Goal: Task Accomplishment & Management: Use online tool/utility

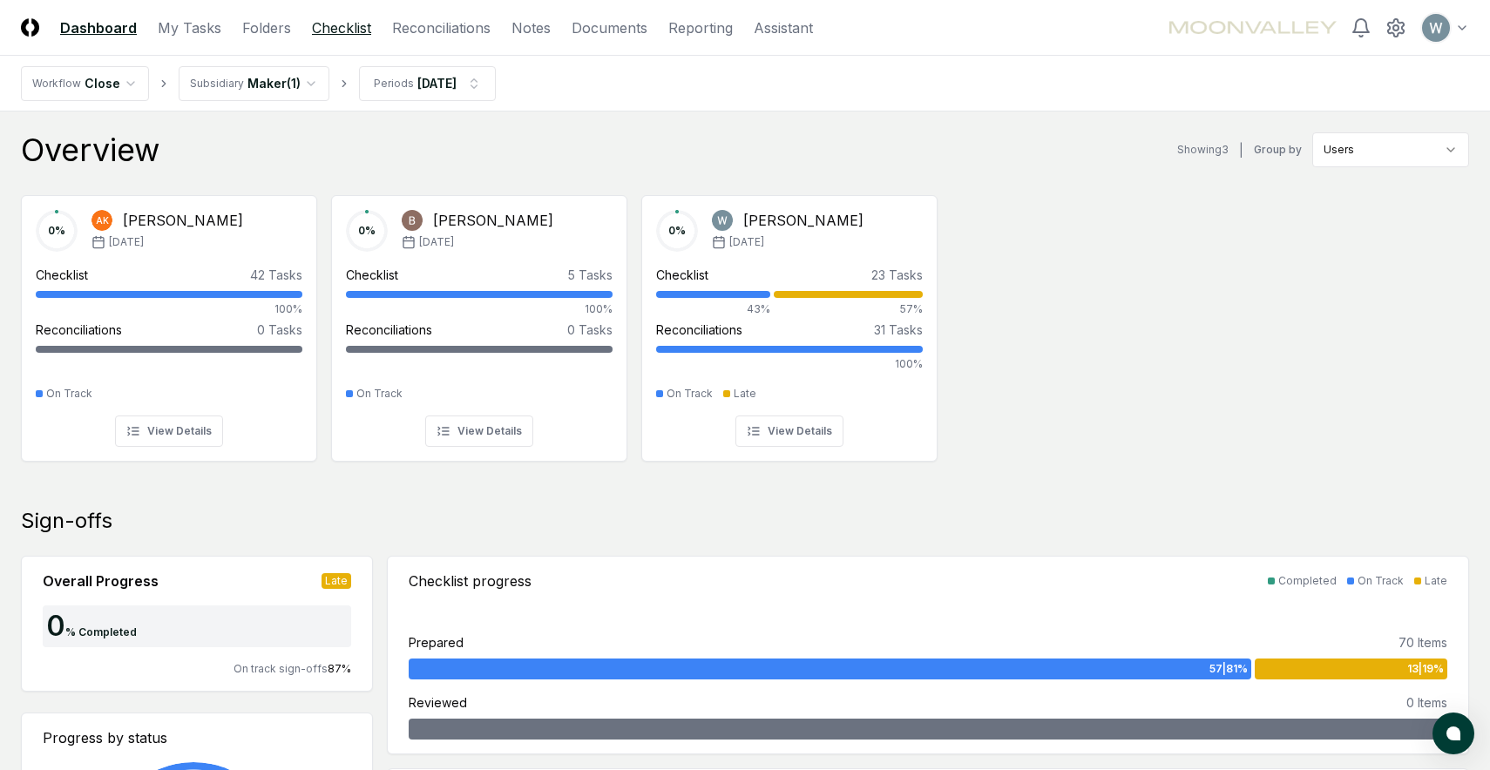
click at [334, 28] on link "Checklist" at bounding box center [341, 27] width 59 height 21
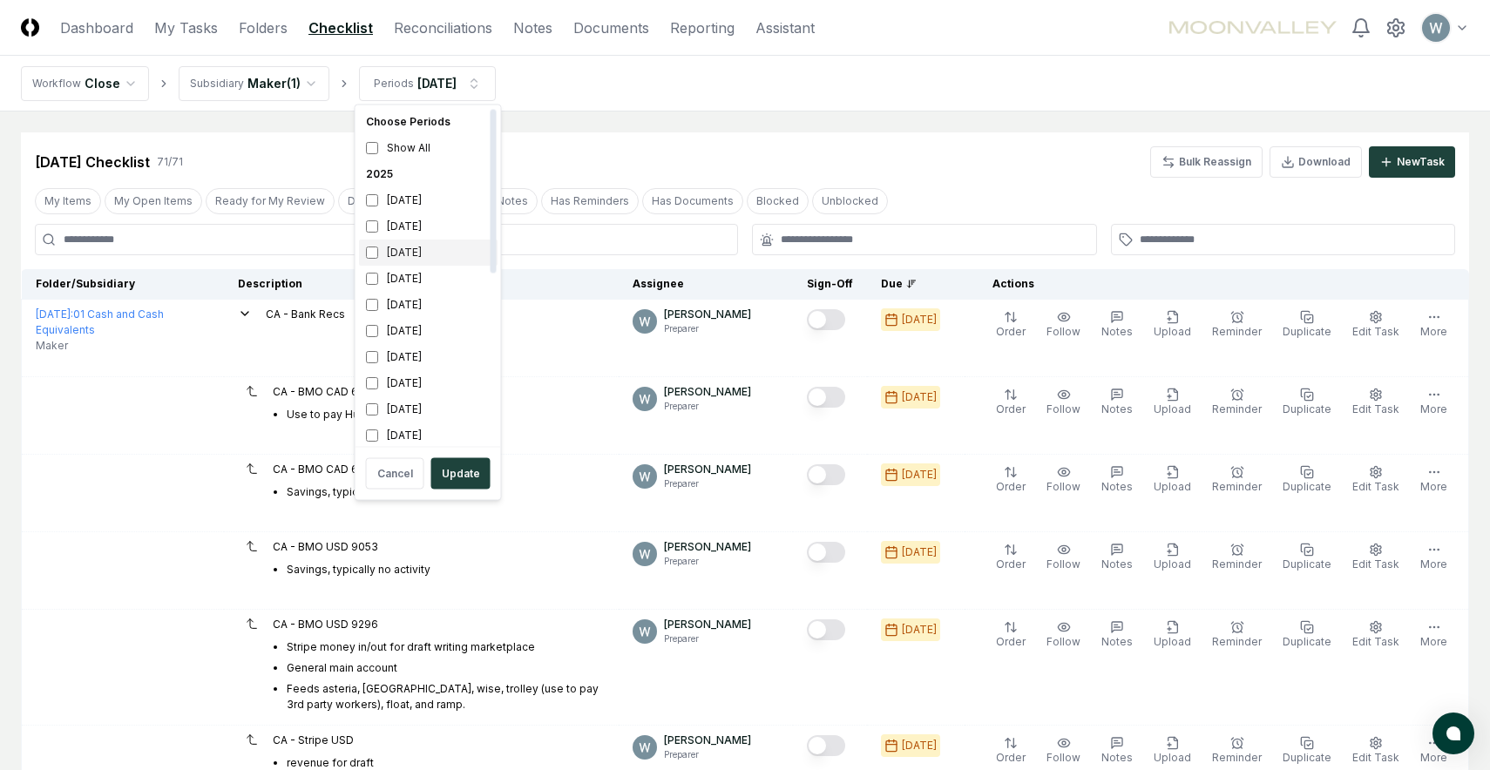
click at [393, 259] on div "[DATE]" at bounding box center [428, 253] width 139 height 26
click at [393, 227] on div "[DATE]" at bounding box center [428, 226] width 139 height 26
click at [446, 463] on button "Update" at bounding box center [460, 473] width 59 height 31
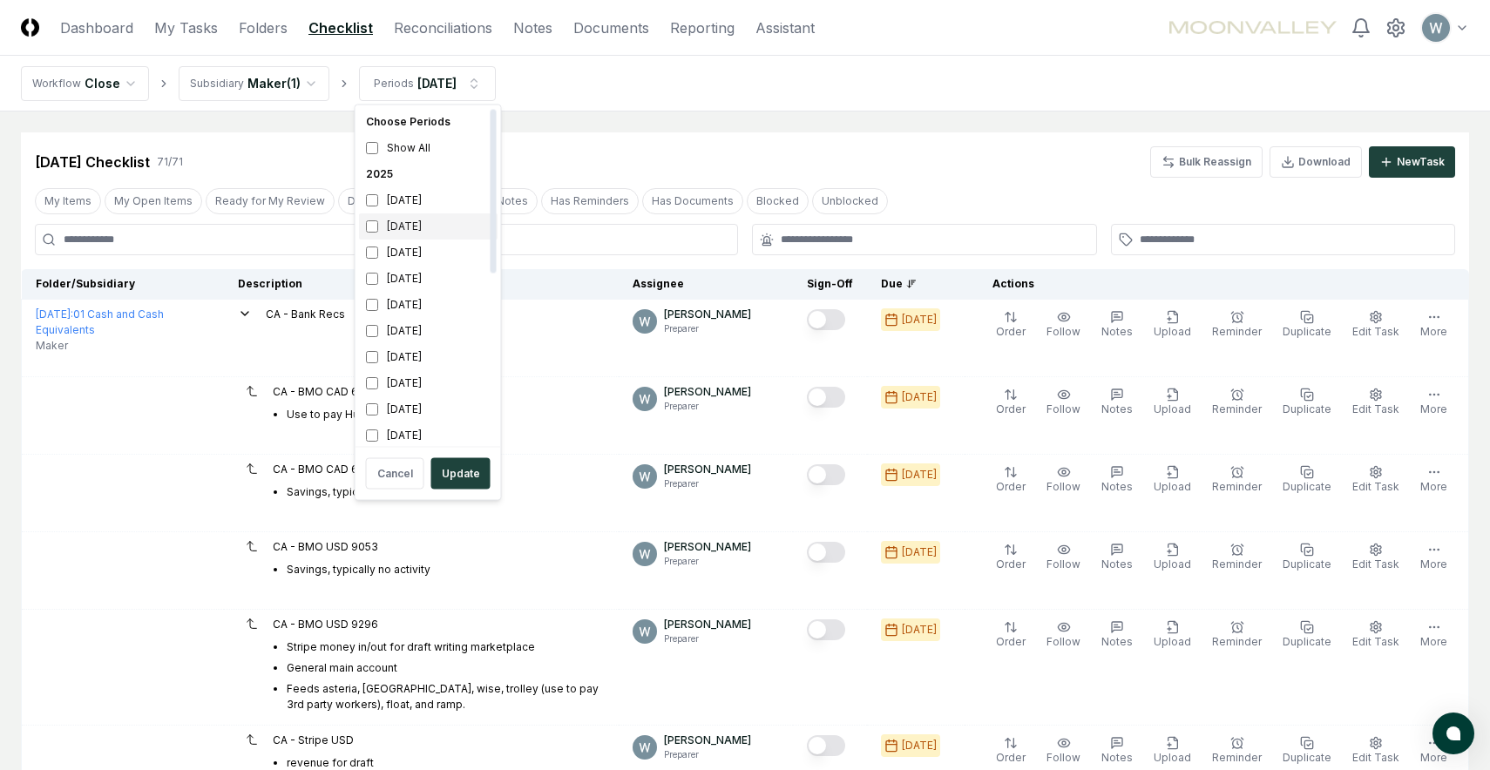
click at [401, 224] on div "[DATE]" at bounding box center [428, 226] width 139 height 26
click at [423, 253] on div "[DATE]" at bounding box center [428, 253] width 139 height 26
click at [467, 468] on button "Update" at bounding box center [460, 473] width 59 height 31
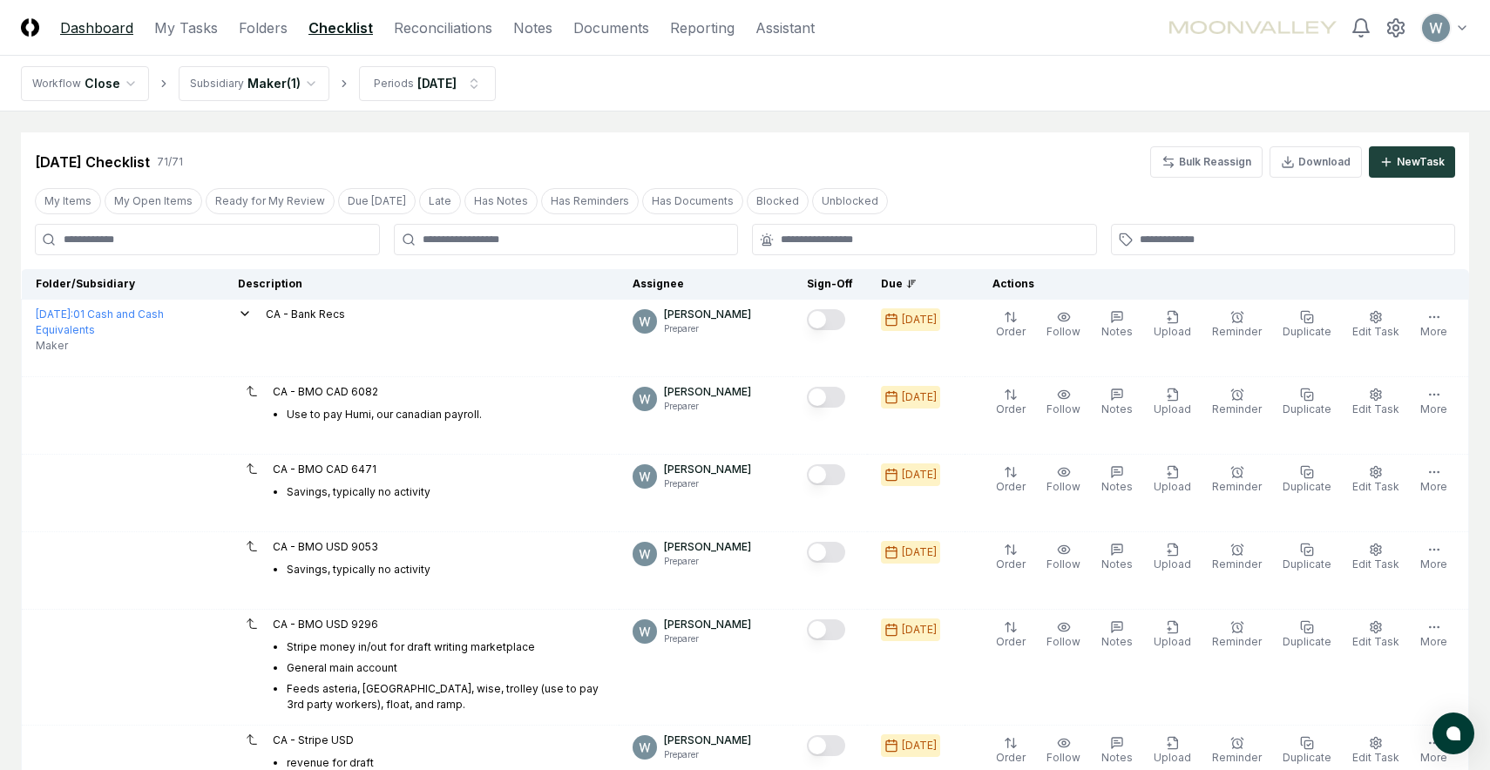
click at [96, 23] on link "Dashboard" at bounding box center [96, 27] width 73 height 21
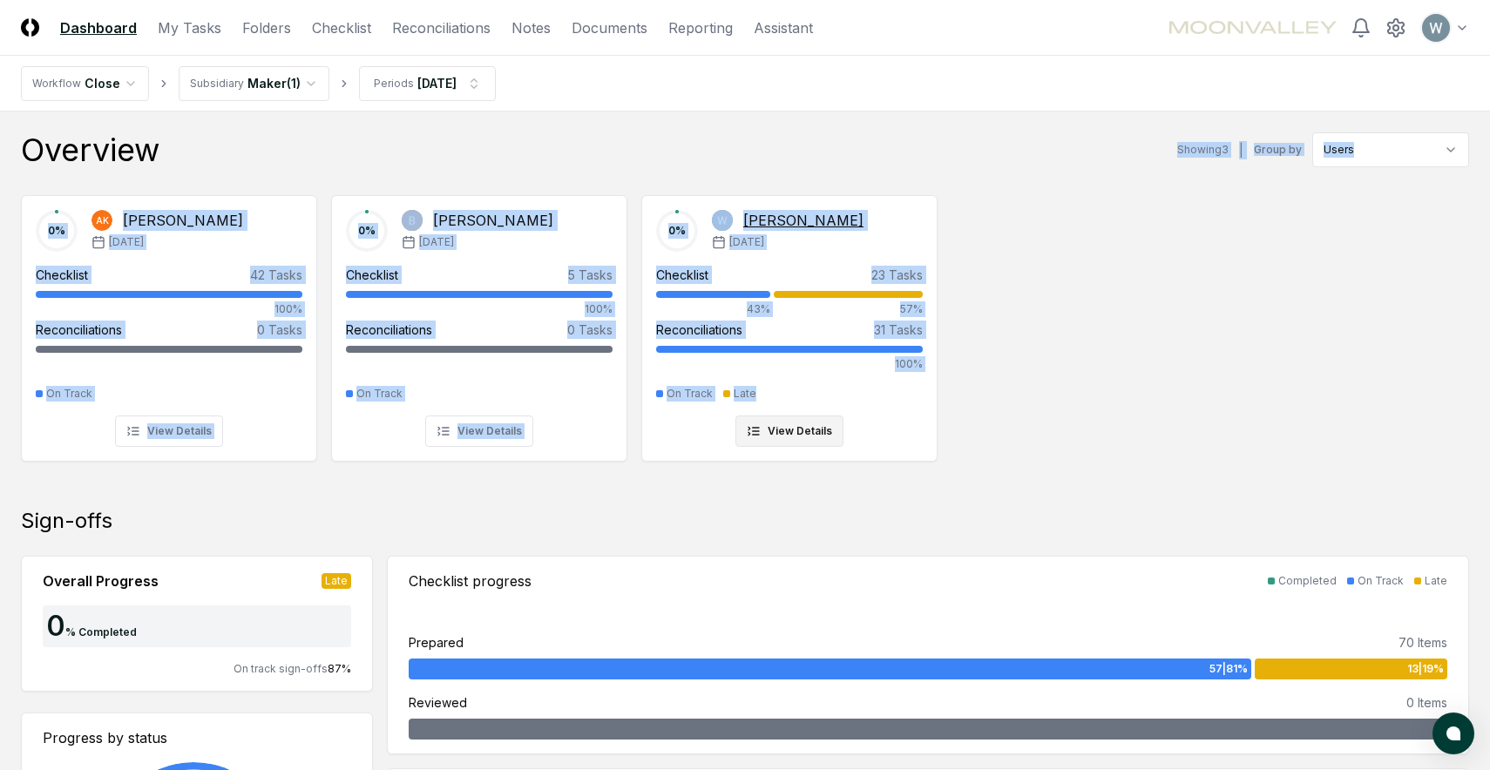
drag, startPoint x: 329, startPoint y: 159, endPoint x: 808, endPoint y: 411, distance: 540.5
click at [808, 411] on div "Overview Showing 3 | Group by Users 0 % AK [PERSON_NAME] [DATE] Checklist 42 Ta…" at bounding box center [745, 309] width 1448 height 354
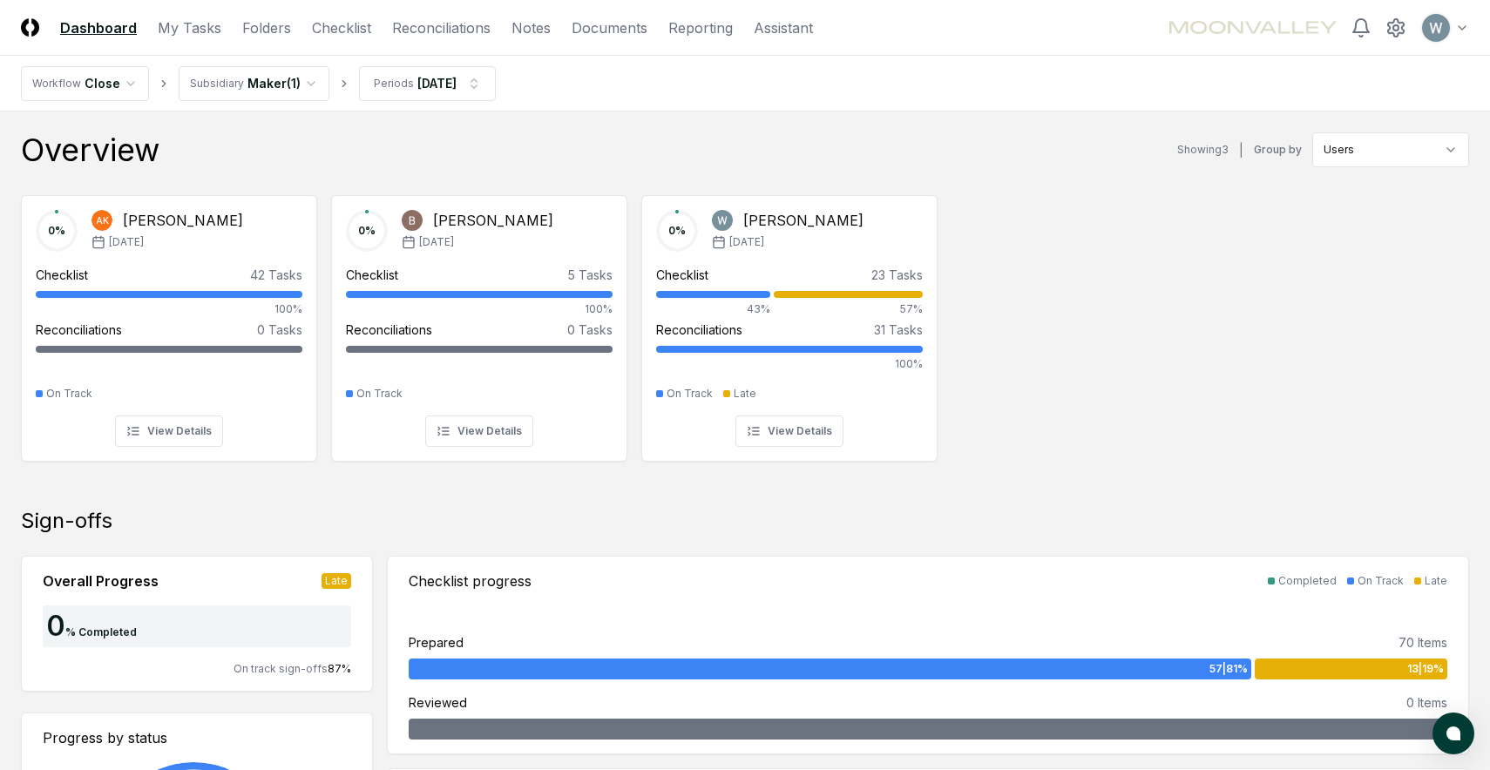
drag, startPoint x: 1099, startPoint y: 486, endPoint x: 625, endPoint y: 104, distance: 609.0
click at [625, 104] on nav "Workflow Close Subsidiary Maker ( 1 ) Periods [DATE]" at bounding box center [745, 84] width 1490 height 56
